Goal: Consume media (video, audio)

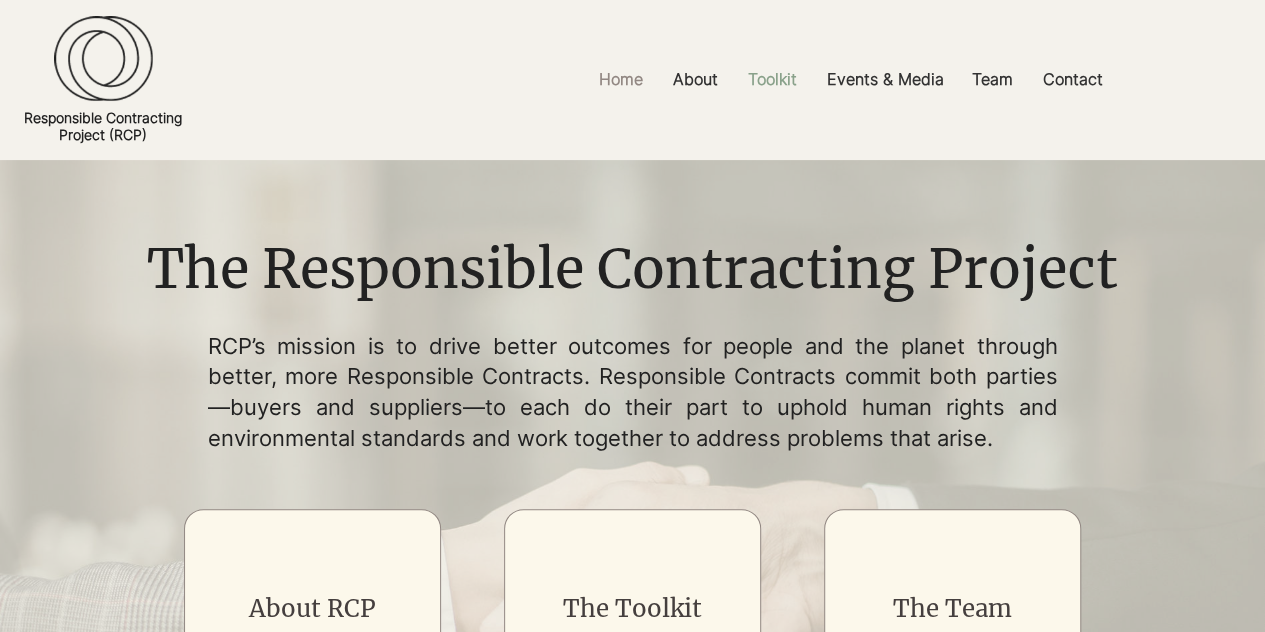
click at [786, 72] on p "Toolkit" at bounding box center [772, 79] width 69 height 45
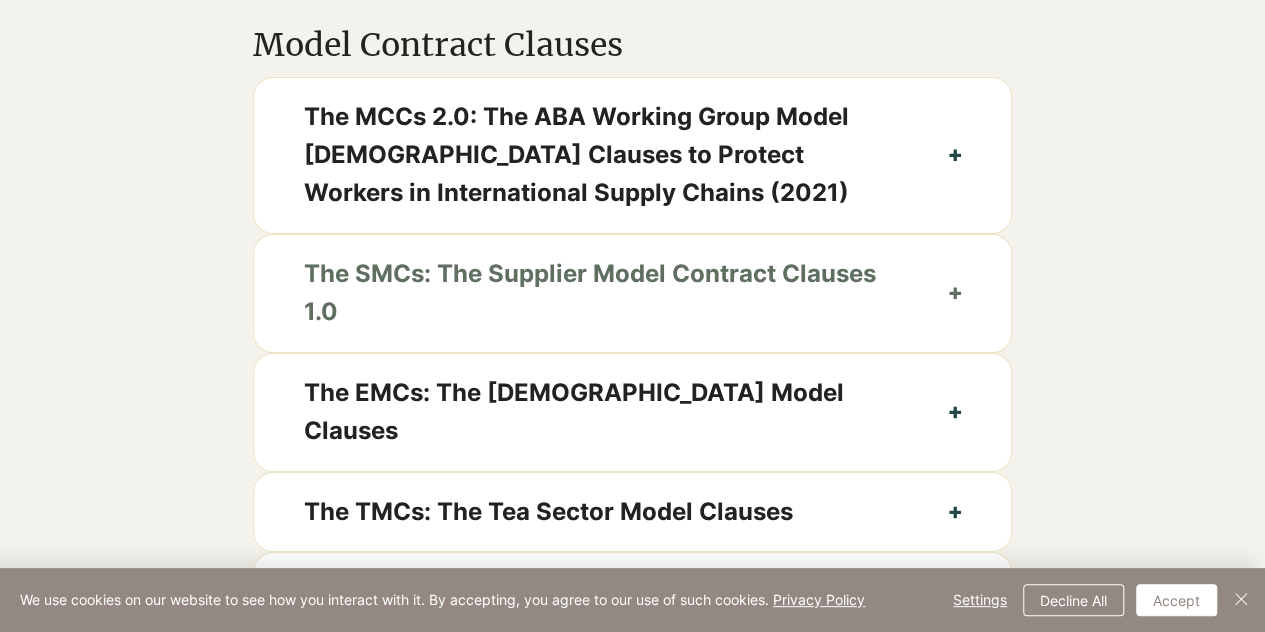
scroll to position [1100, 0]
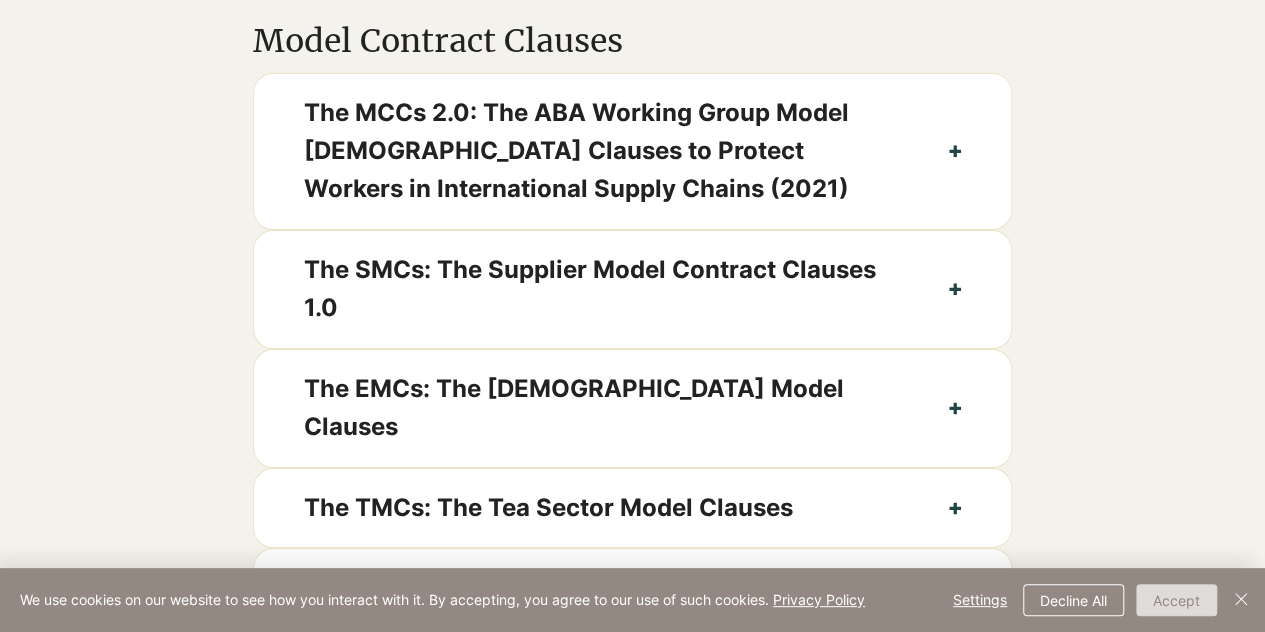
click at [1183, 591] on button "Accept" at bounding box center [1176, 600] width 81 height 32
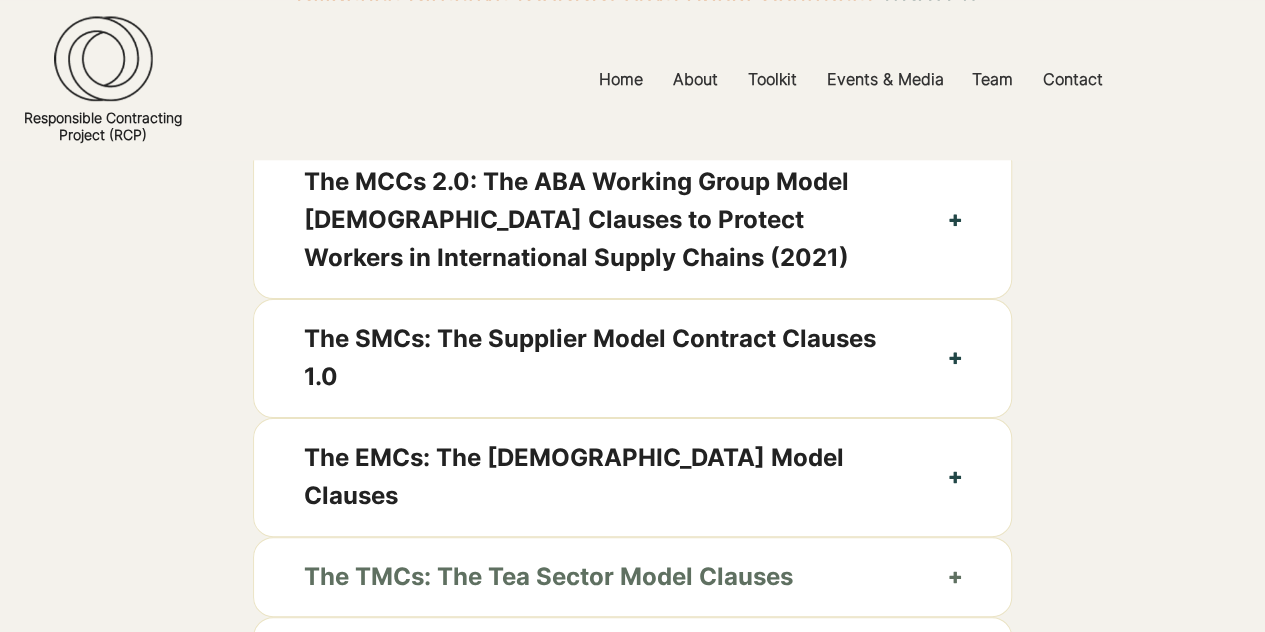
scroll to position [1000, 0]
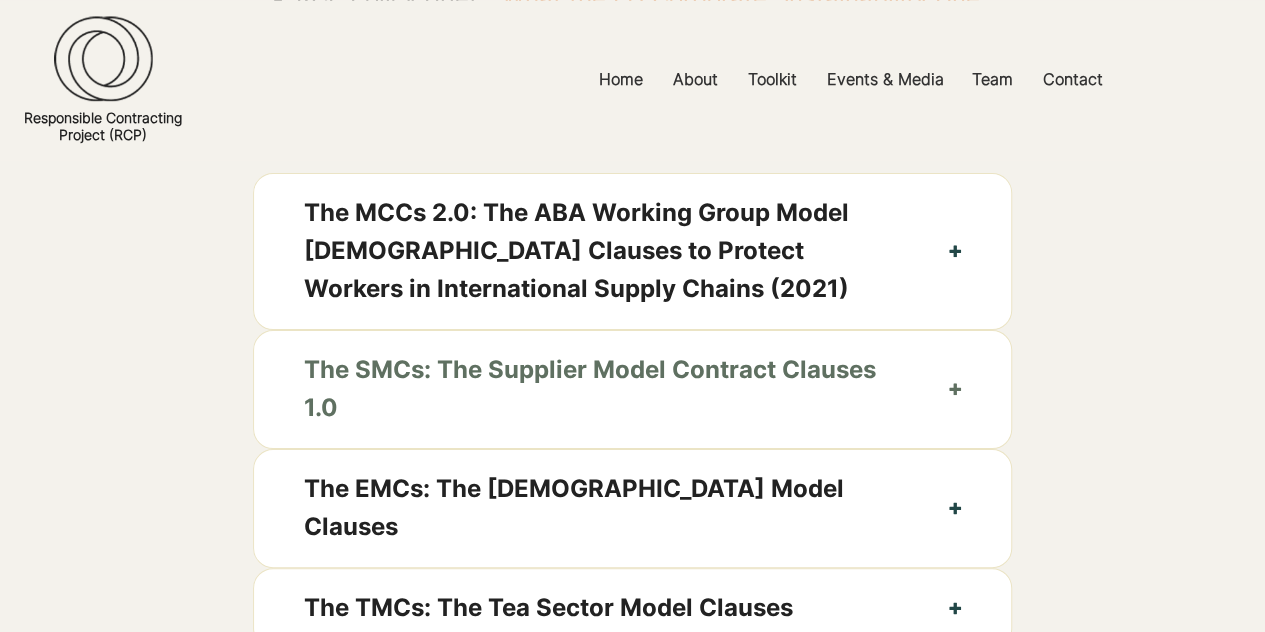
click at [542, 409] on span "The SMCs: The Supplier Model Contract Clauses 1.0" at bounding box center [601, 389] width 595 height 77
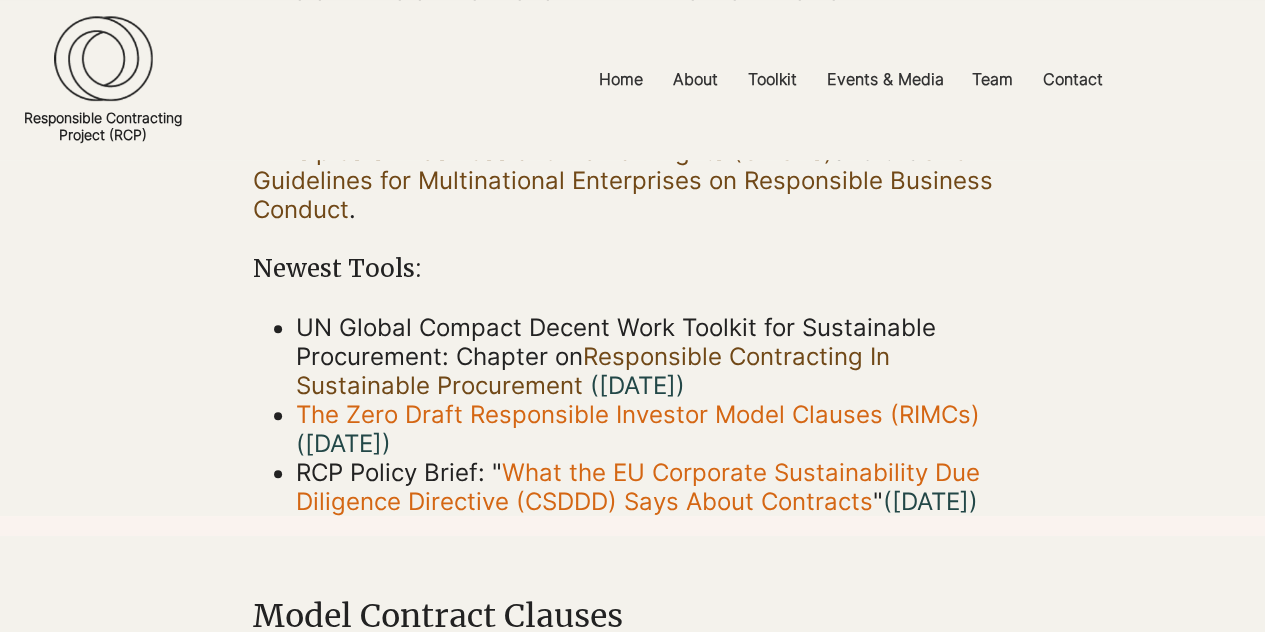
scroll to position [300, 0]
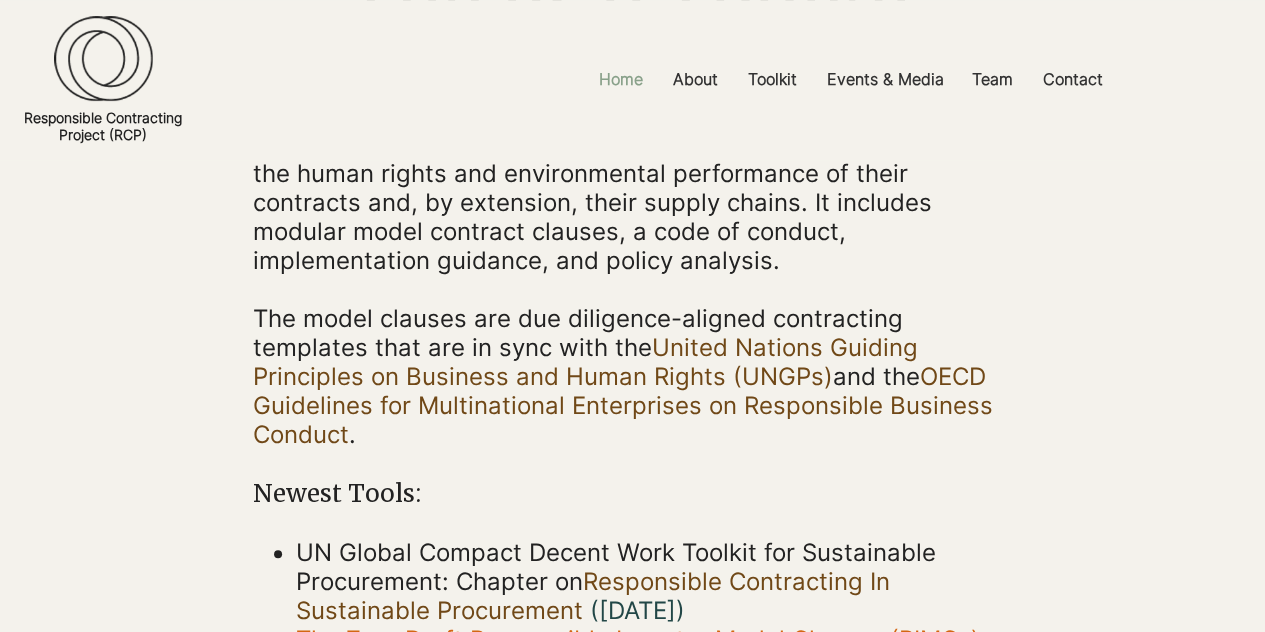
click at [630, 74] on p "Home" at bounding box center [621, 79] width 64 height 45
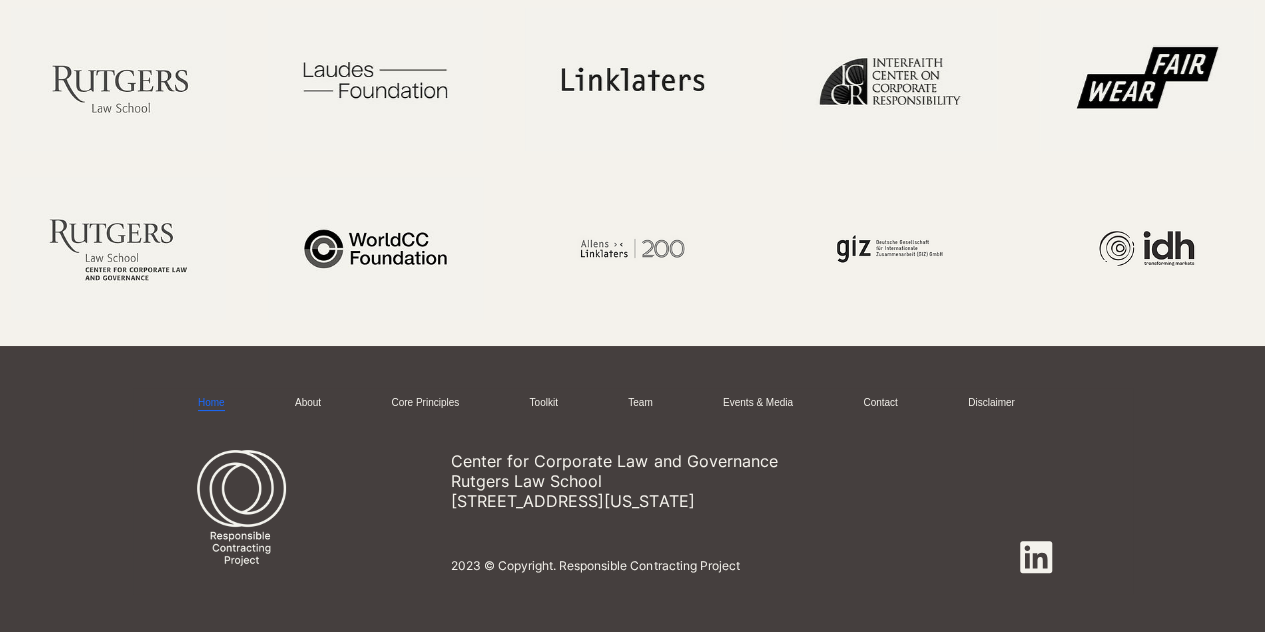
scroll to position [3719, 0]
click at [557, 396] on link "Toolkit" at bounding box center [543, 403] width 28 height 15
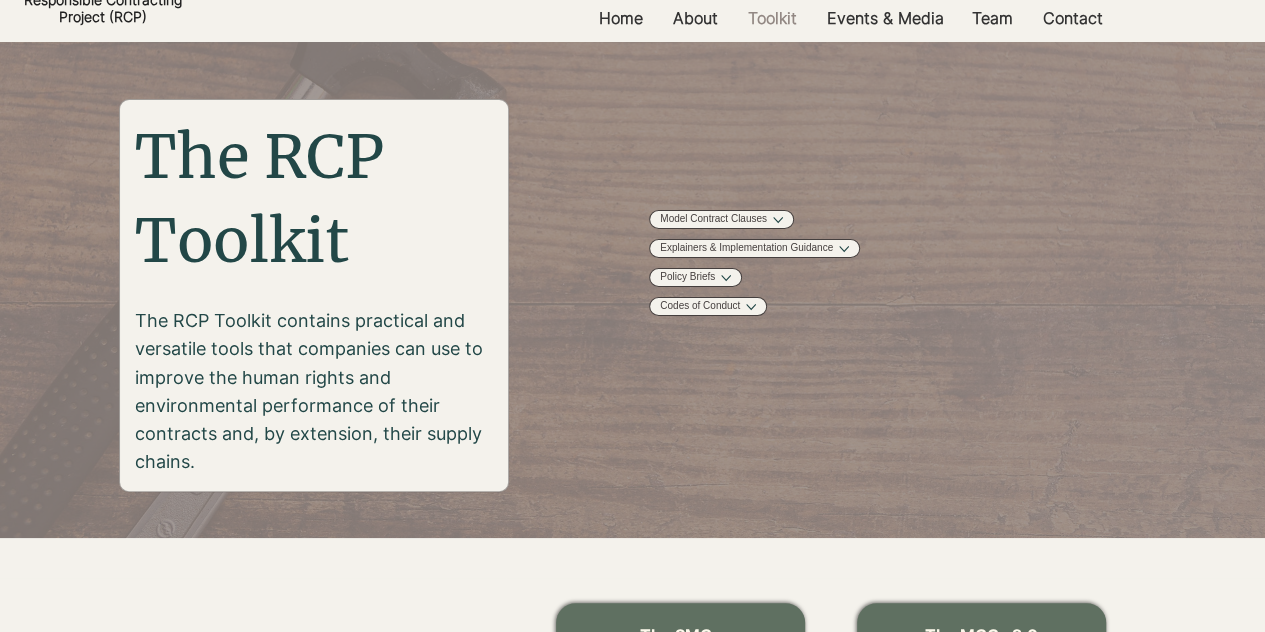
scroll to position [100, 0]
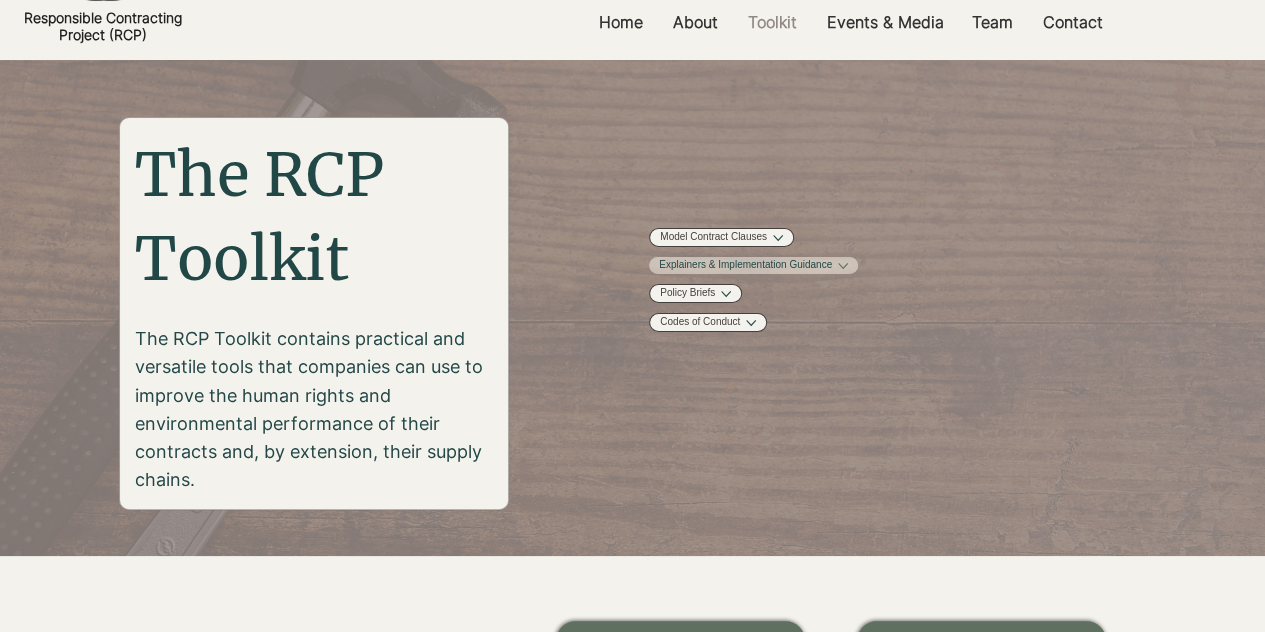
click at [848, 271] on button "More Explainers & Implementation Guidance pages" at bounding box center [843, 266] width 10 height 10
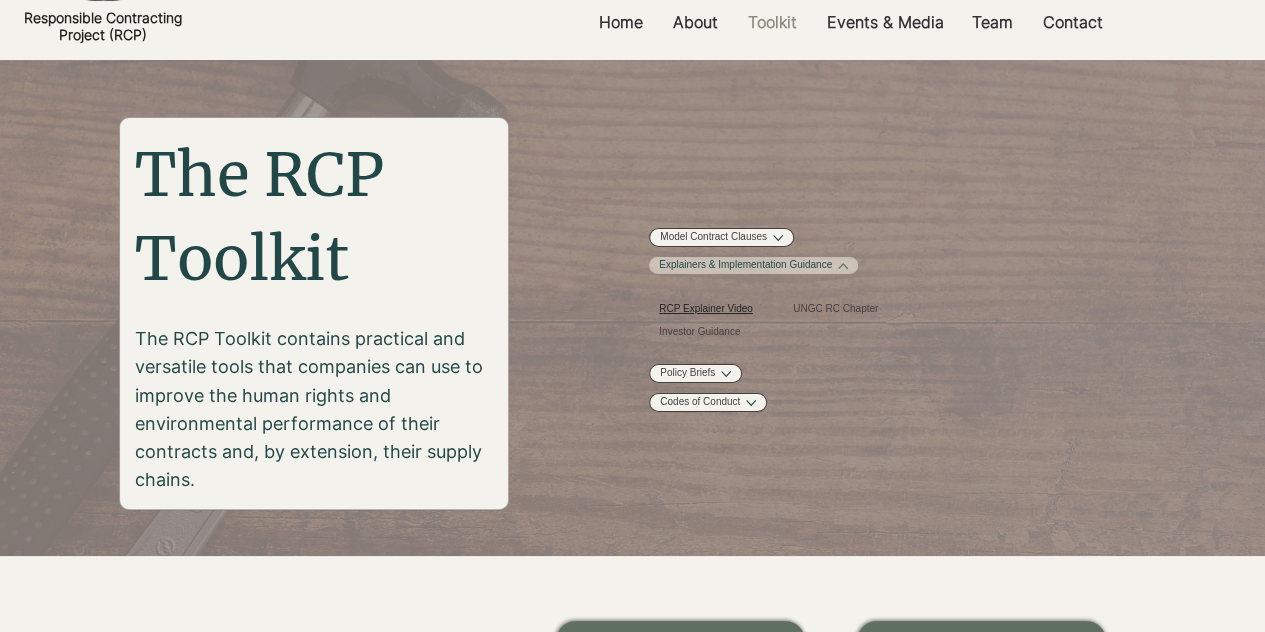
click at [746, 317] on span "RCP Explainer Video" at bounding box center [706, 309] width 94 height 15
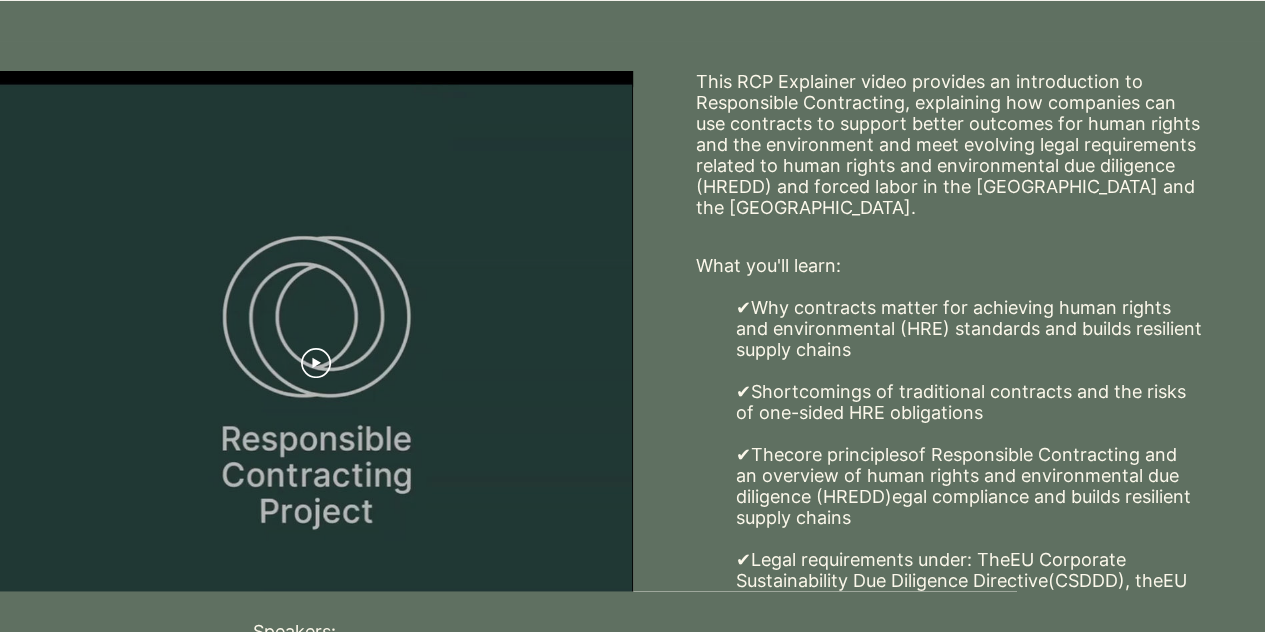
scroll to position [500, 0]
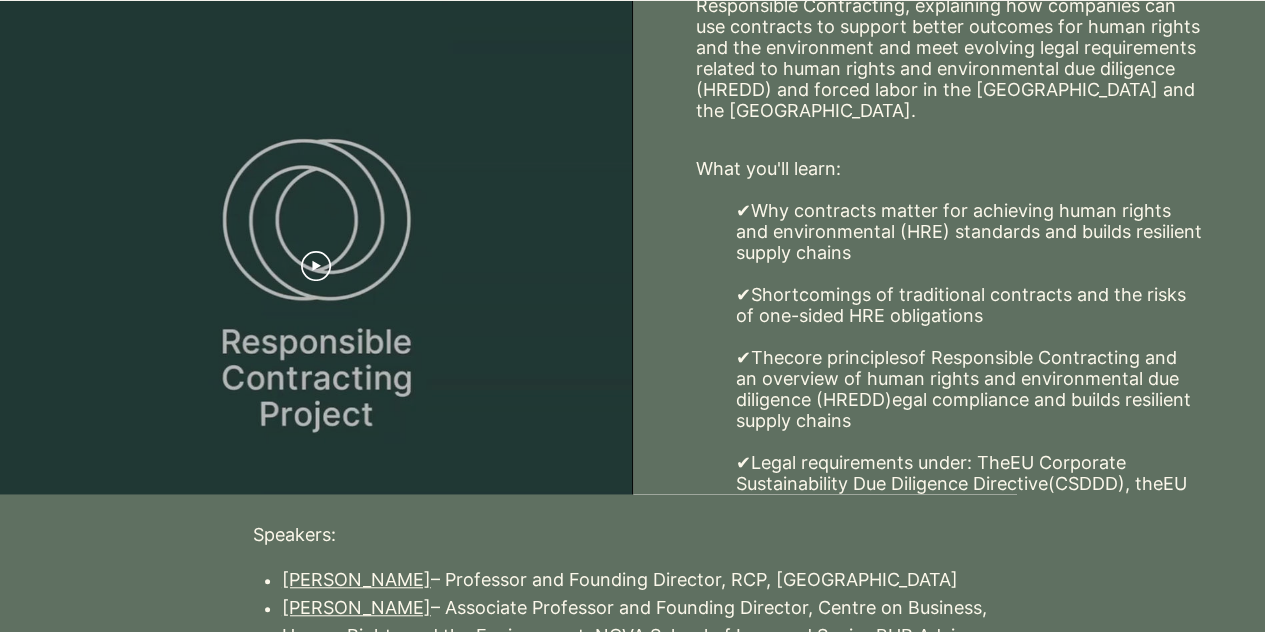
click at [321, 274] on icon "Play video" at bounding box center [316, 266] width 30 height 30
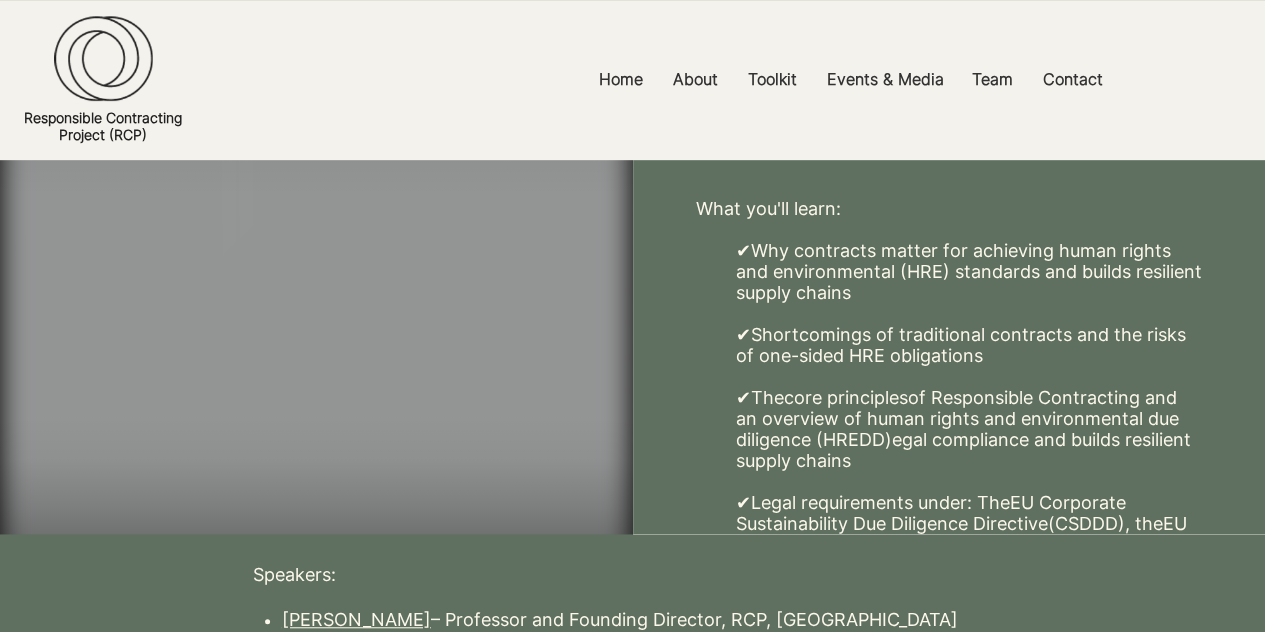
scroll to position [400, 0]
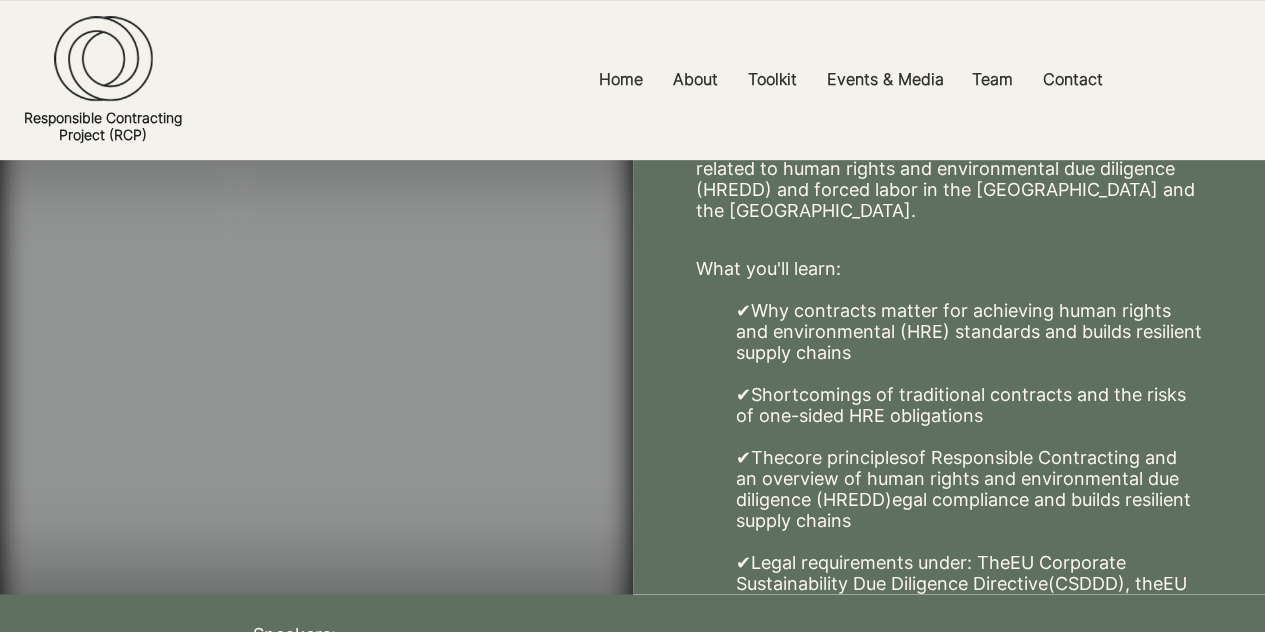
click at [253, 432] on video "Your Video Title Video Player" at bounding box center [316, 365] width 633 height 583
click at [286, 361] on video "Your Video Title Video Player" at bounding box center [316, 365] width 633 height 583
click at [588, 241] on video "Your Video Title Video Player" at bounding box center [316, 365] width 633 height 583
click at [344, 377] on video "Your Video Title Video Player" at bounding box center [316, 365] width 633 height 583
